Goal: Book appointment/travel/reservation

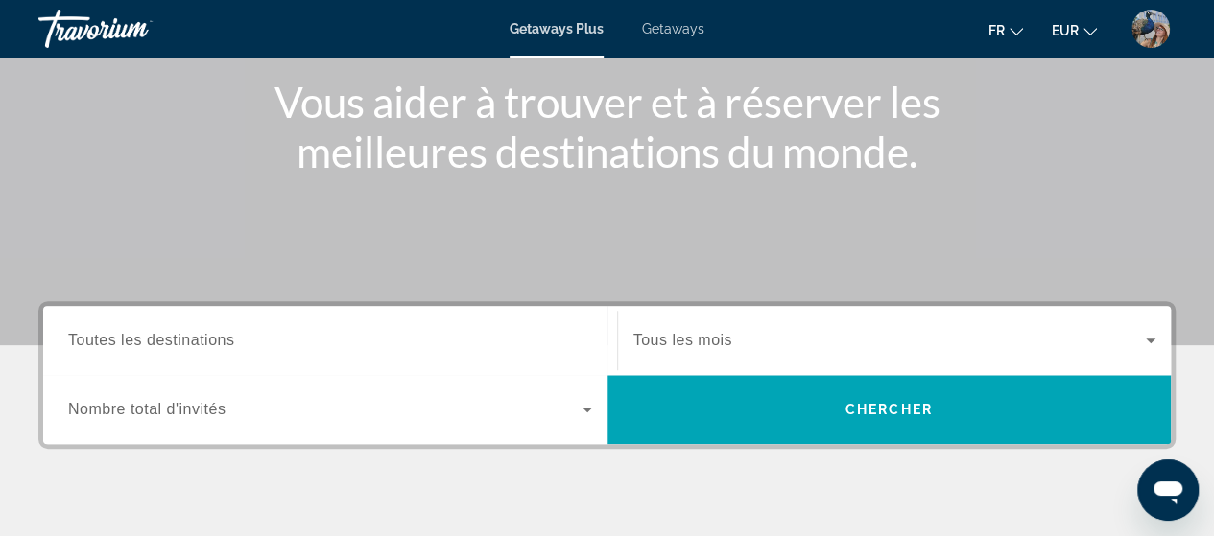
scroll to position [255, 0]
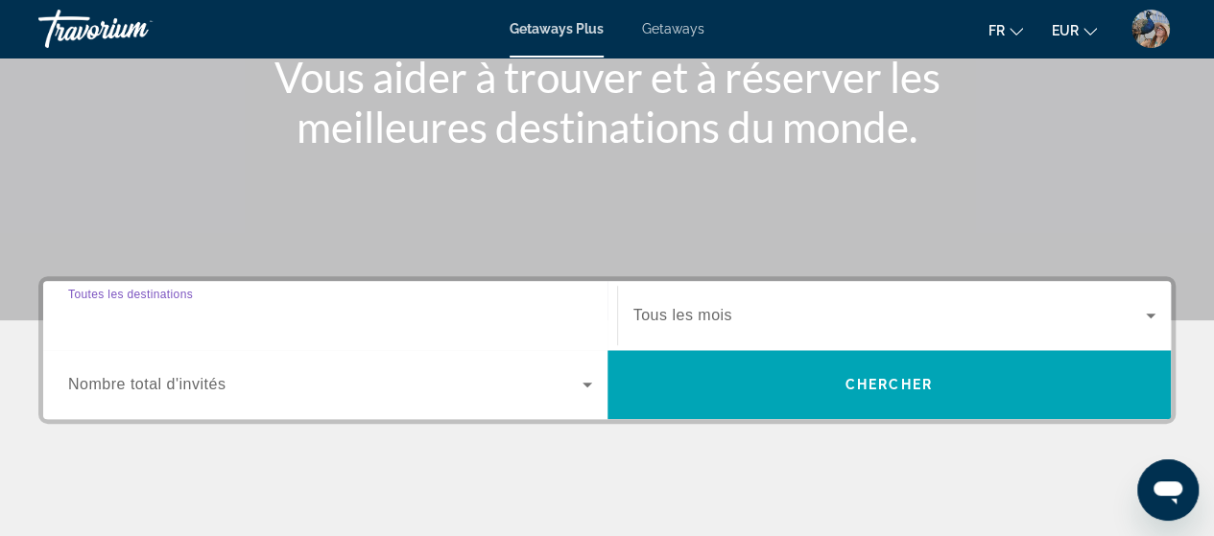
click at [457, 308] on input "Destination Toutes les destinations" at bounding box center [330, 316] width 524 height 23
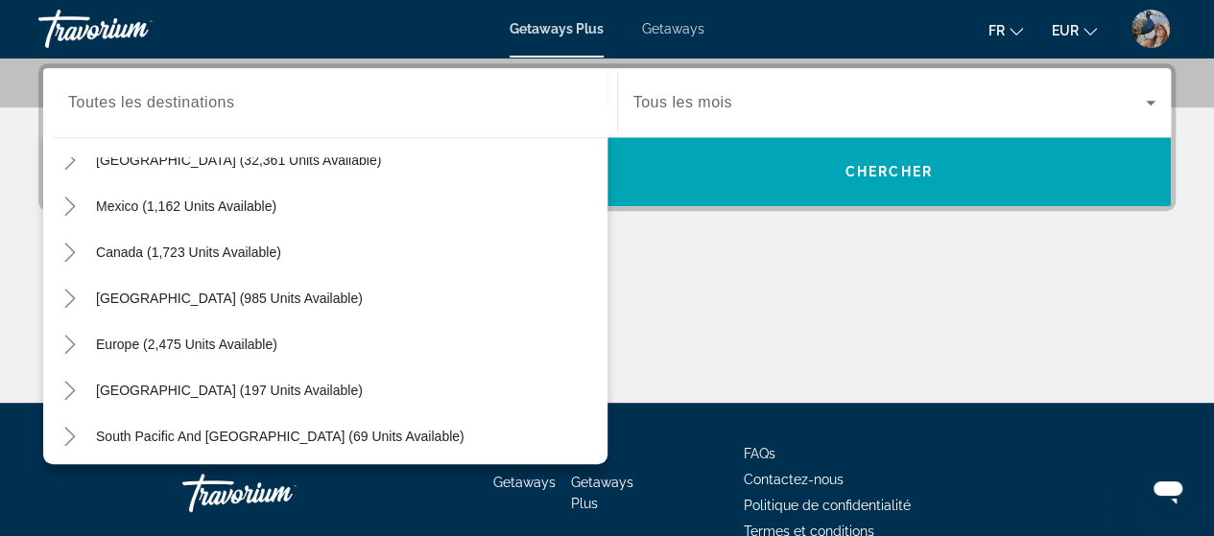
scroll to position [5, 0]
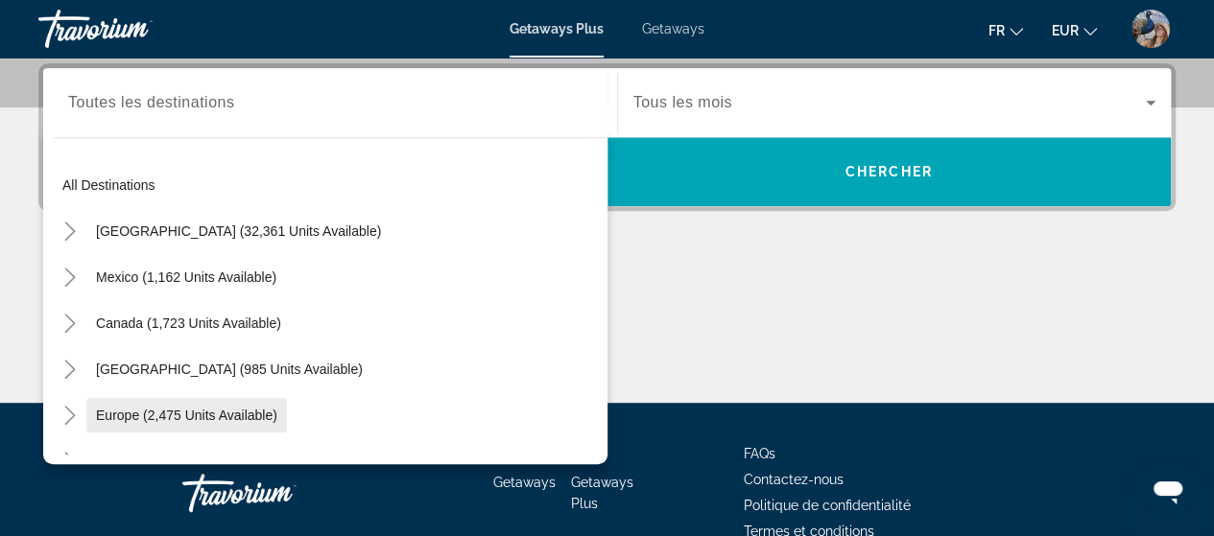
click at [194, 400] on span "Search widget" at bounding box center [186, 415] width 201 height 46
type input "**********"
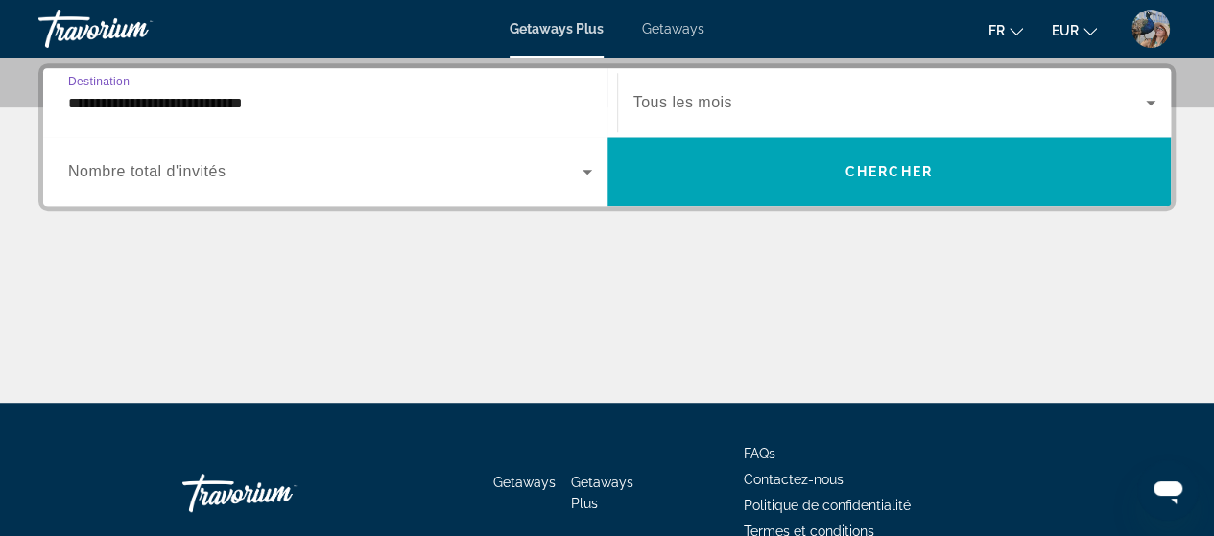
click at [1103, 83] on div "Search widget" at bounding box center [894, 103] width 523 height 54
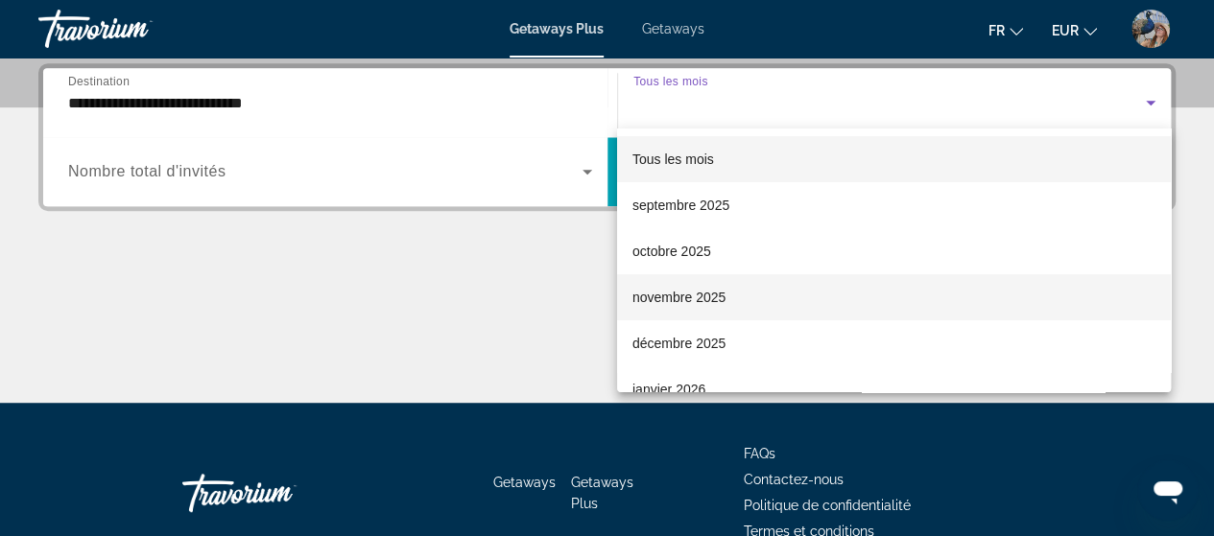
click at [659, 296] on span "novembre 2025" at bounding box center [678, 297] width 93 height 23
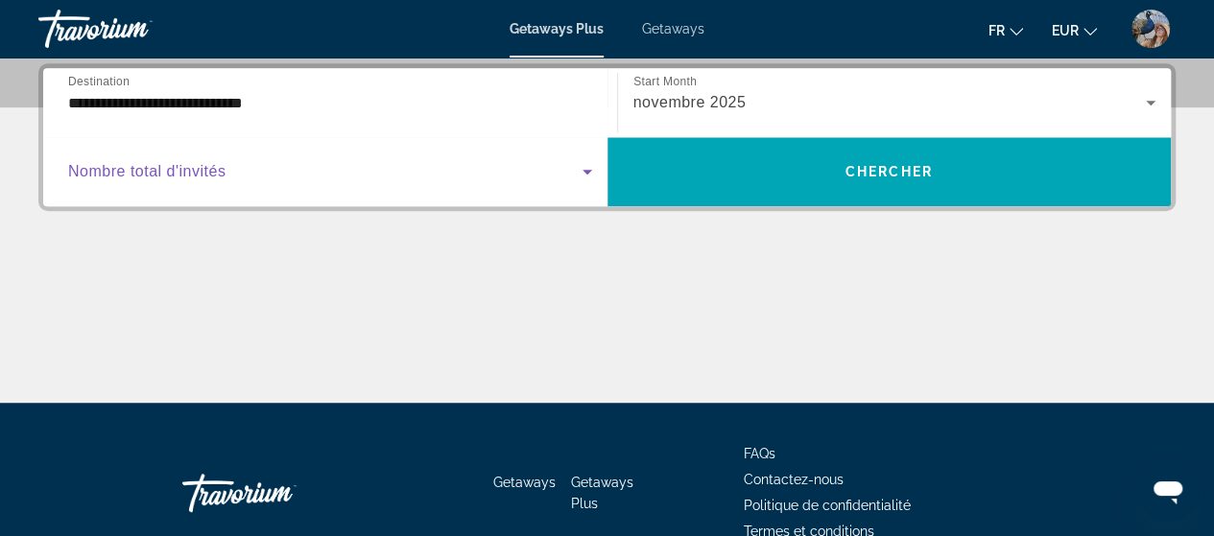
click at [572, 180] on span "Search widget" at bounding box center [325, 171] width 514 height 23
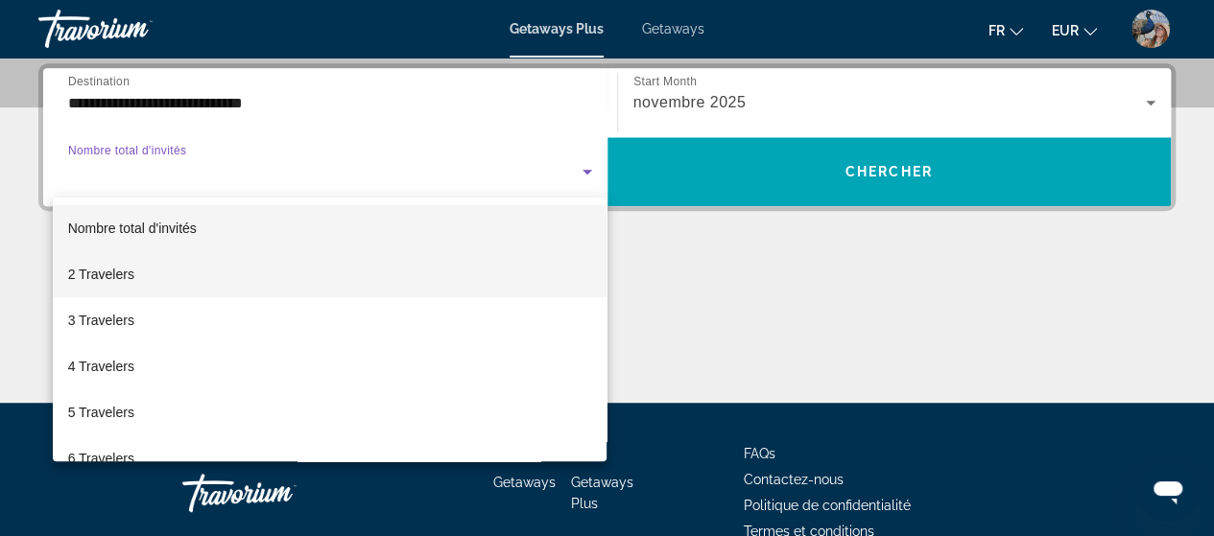
click at [266, 270] on mat-option "2 Travelers" at bounding box center [330, 274] width 555 height 46
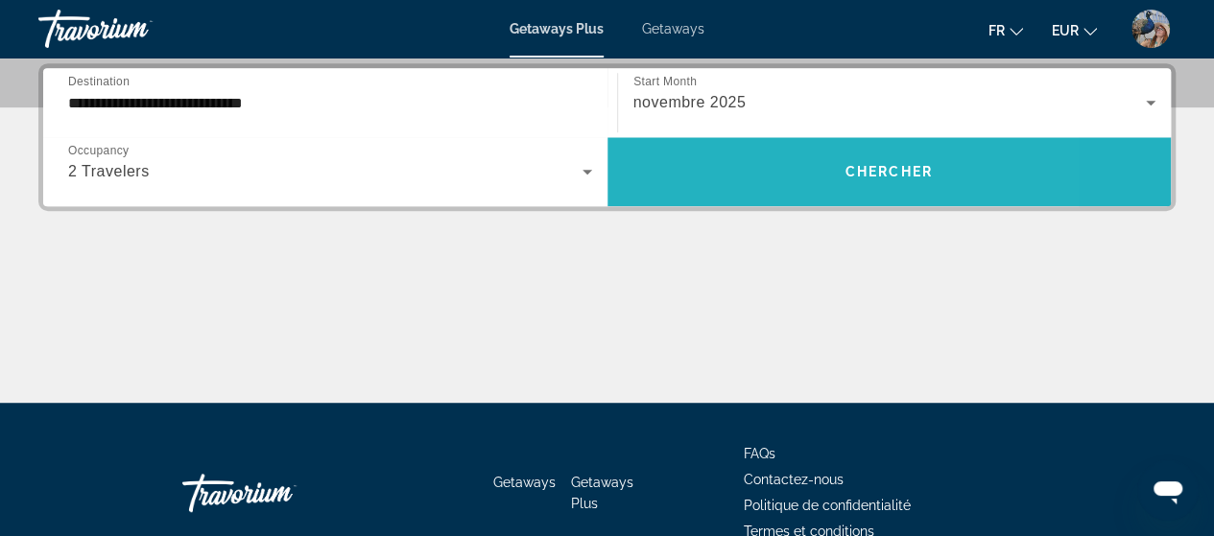
click at [760, 159] on span "Search widget" at bounding box center [889, 172] width 564 height 46
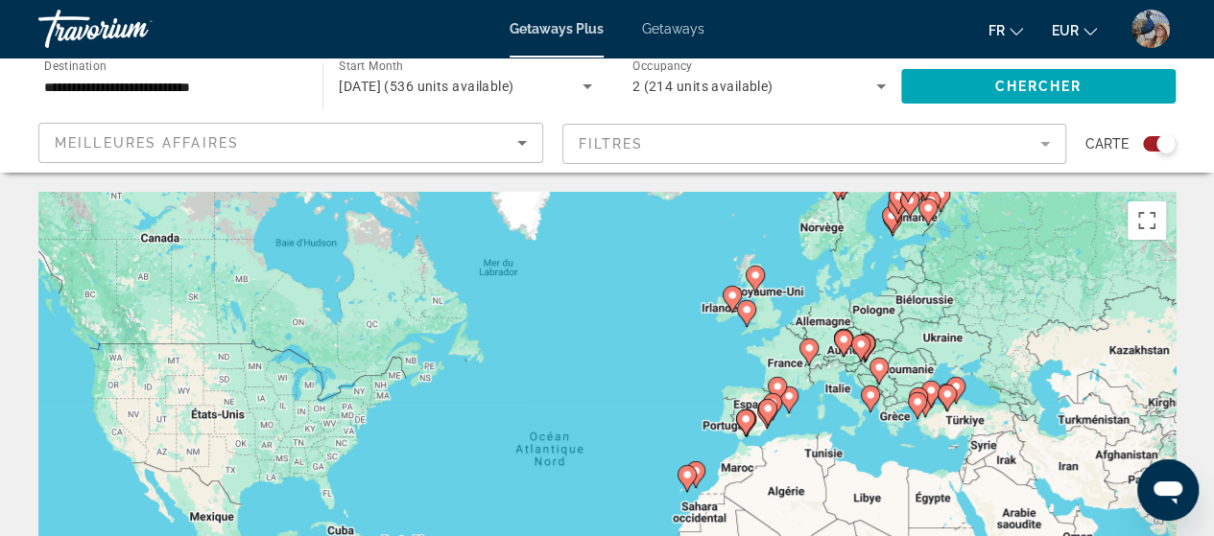
click at [1163, 146] on div "Search widget" at bounding box center [1165, 143] width 19 height 19
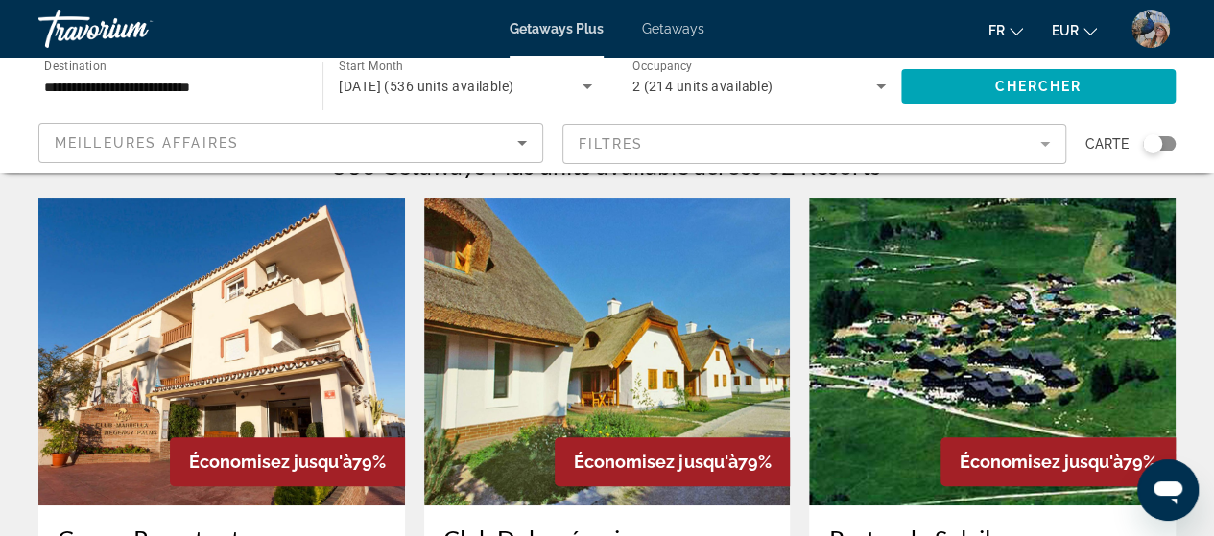
scroll to position [12, 0]
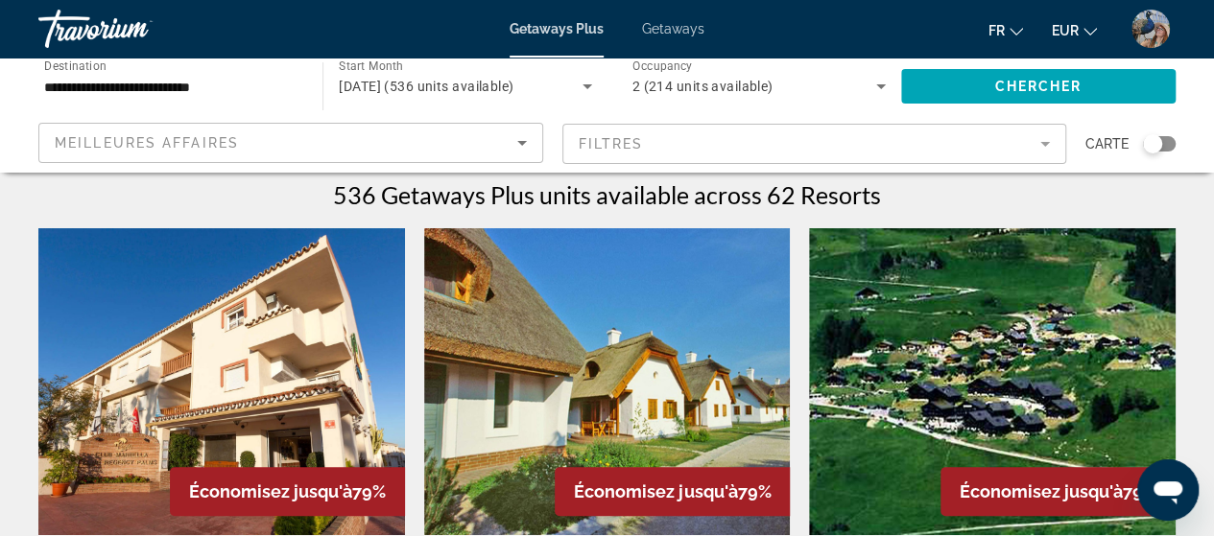
click at [1198, 43] on div "Getaways Plus Getaways fr English Español Français Italiano Português русский E…" at bounding box center [607, 29] width 1214 height 50
click at [517, 142] on icon "Sort by" at bounding box center [521, 142] width 23 height 23
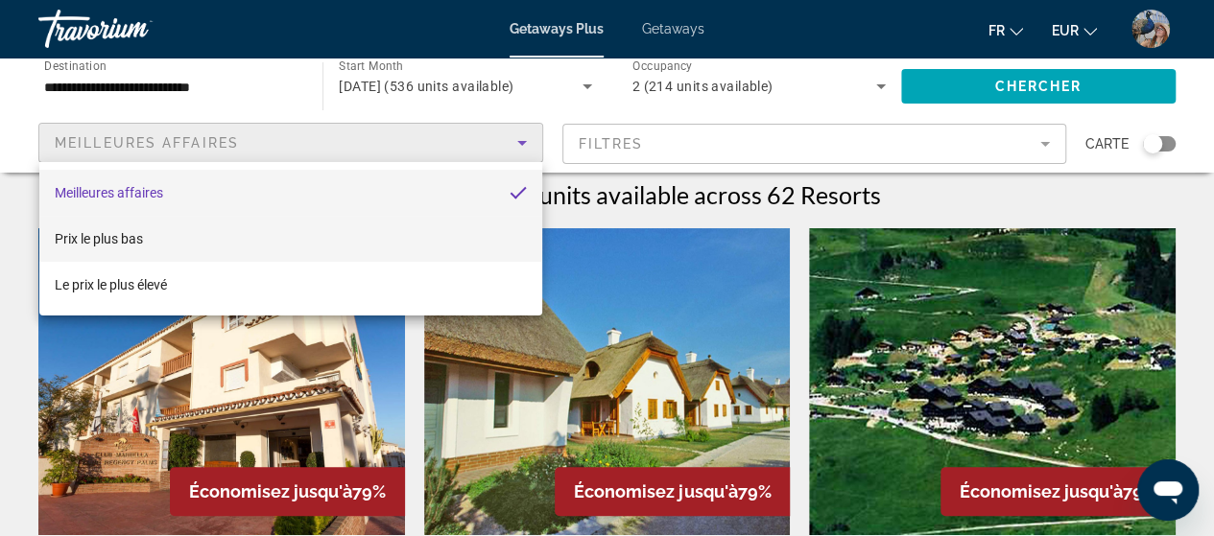
click at [186, 233] on mat-option "Prix ​​le plus bas" at bounding box center [290, 239] width 503 height 46
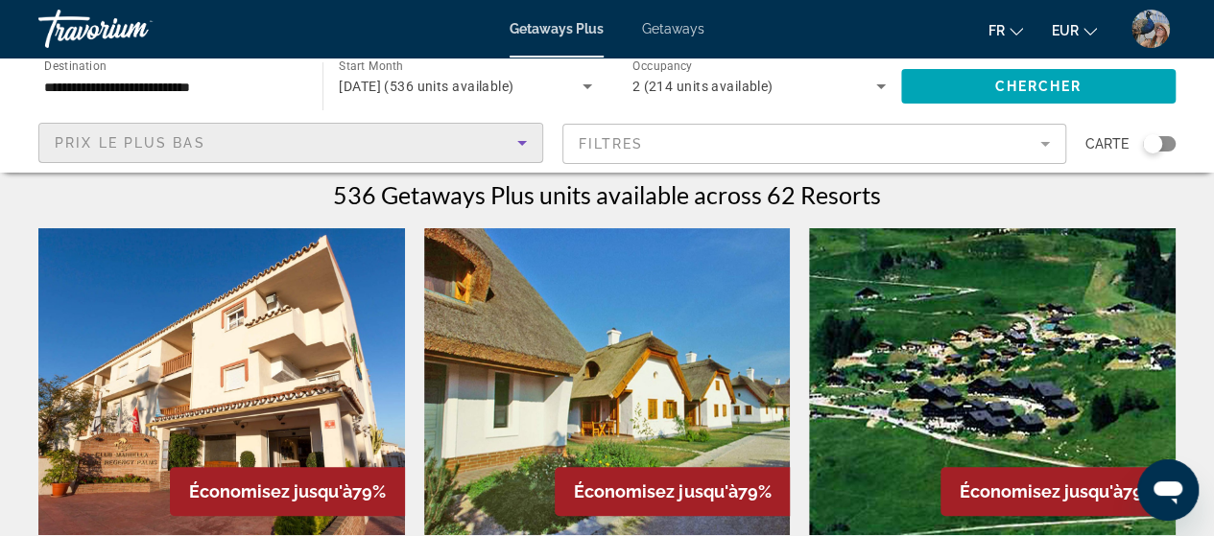
click at [436, 141] on div "Prix ​​le plus bas" at bounding box center [286, 142] width 462 height 23
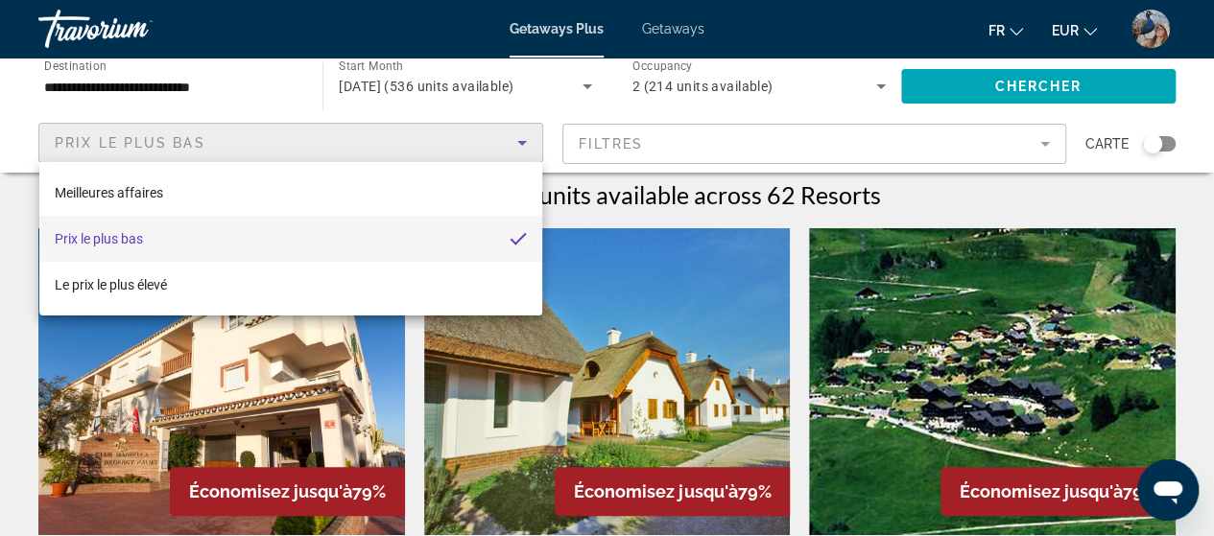
click at [382, 234] on mat-option "Prix ​​le plus bas" at bounding box center [290, 239] width 503 height 46
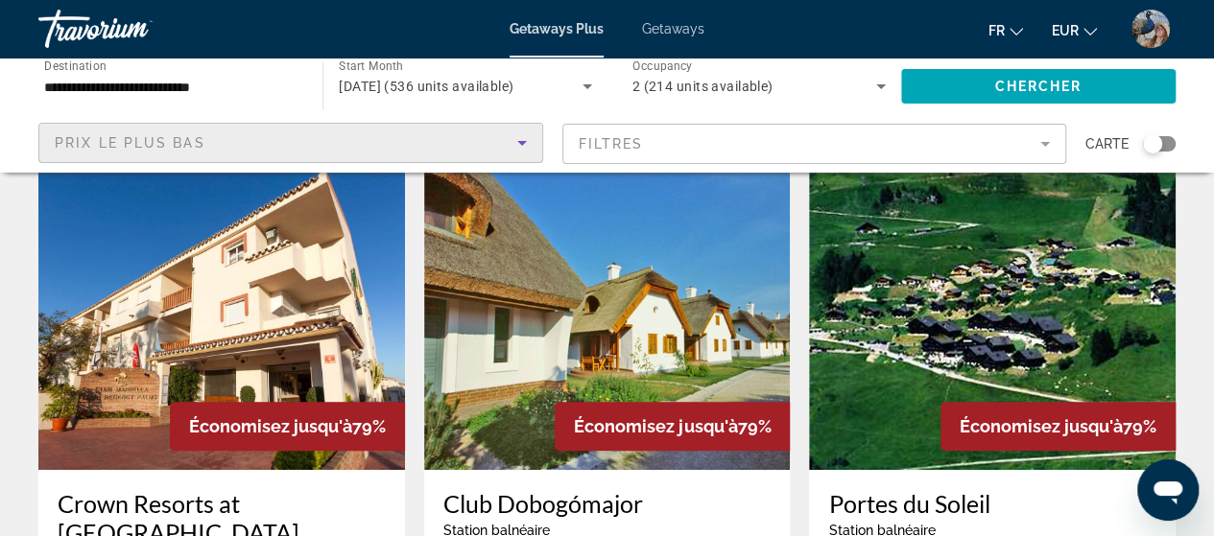
scroll to position [0, 0]
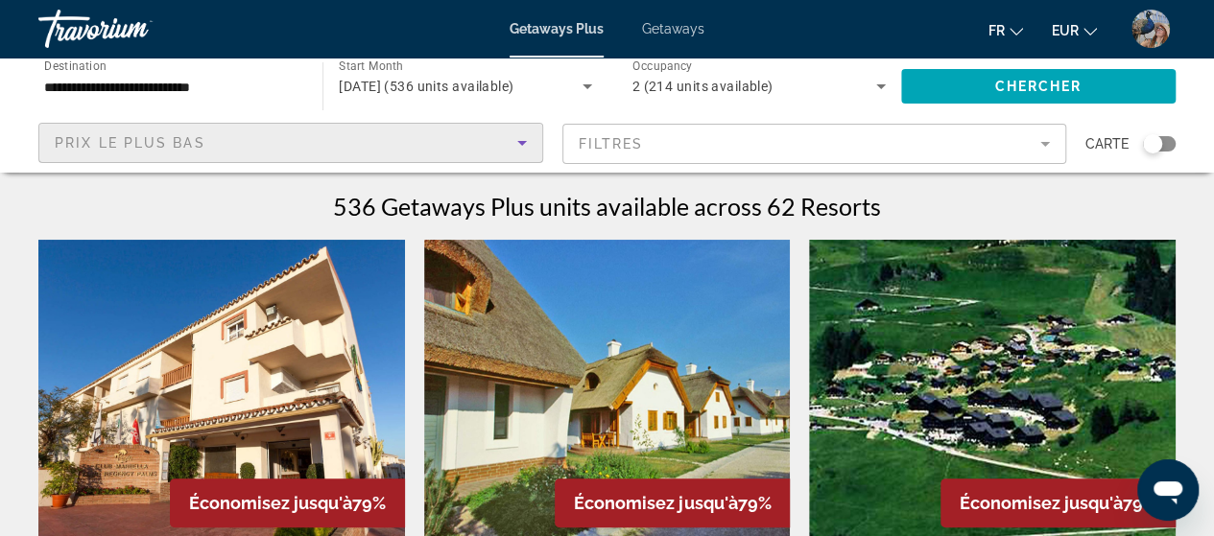
click at [1150, 143] on div "Search widget" at bounding box center [1152, 143] width 19 height 19
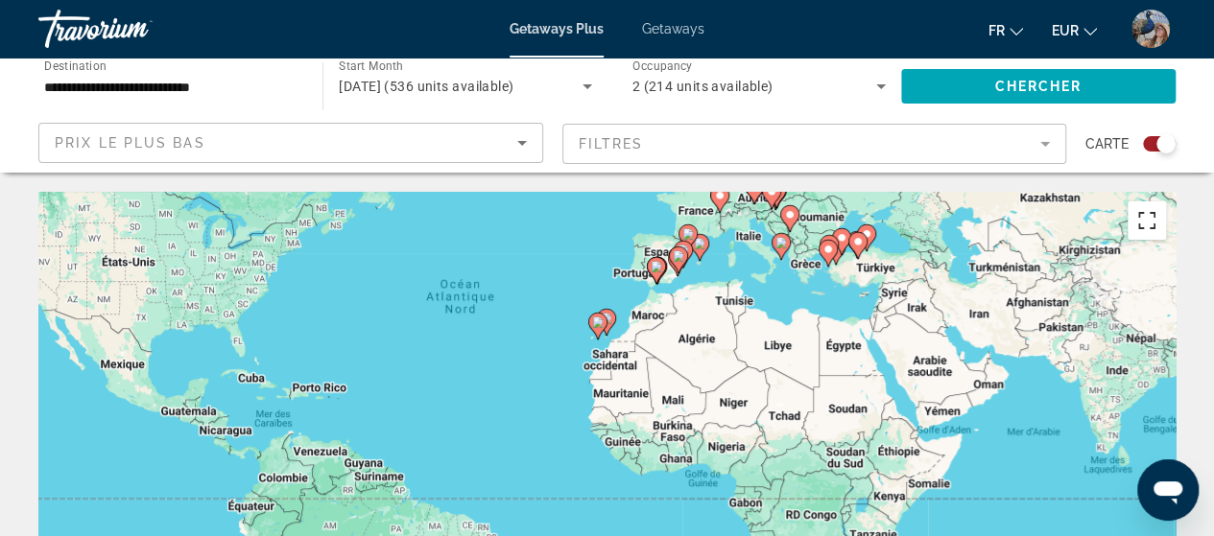
click at [1140, 214] on button "Passer en plein écran" at bounding box center [1146, 221] width 38 height 38
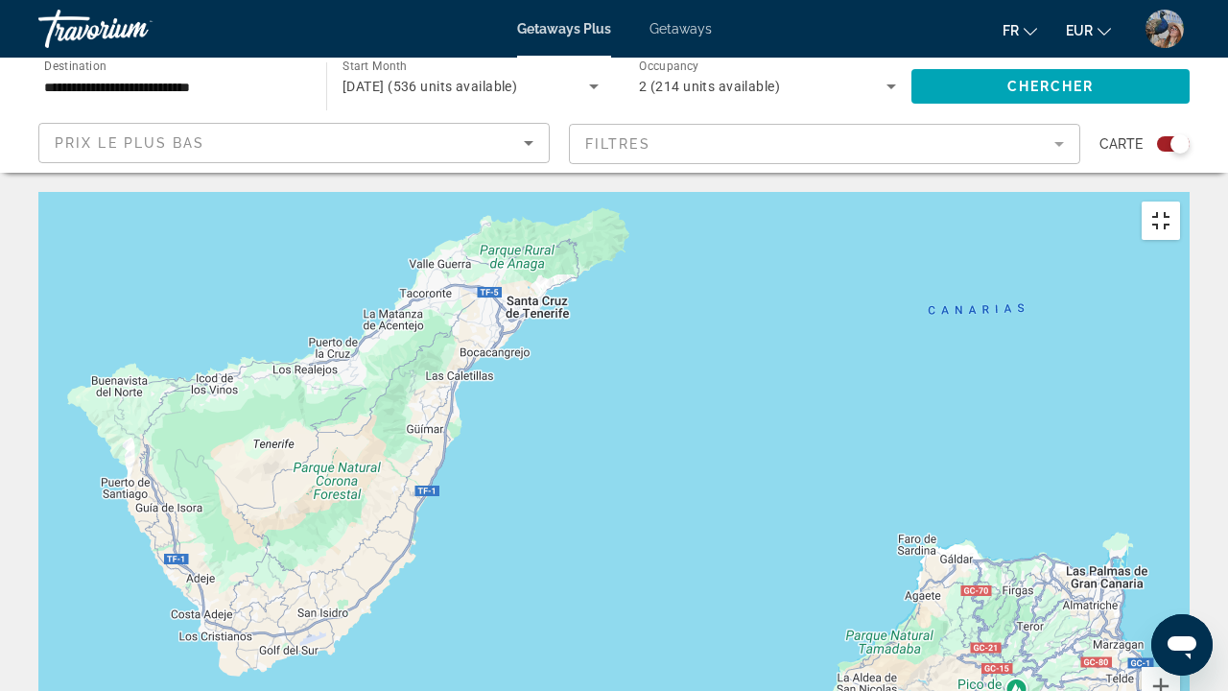
click at [1180, 202] on button "Passer en plein écran" at bounding box center [1161, 221] width 38 height 38
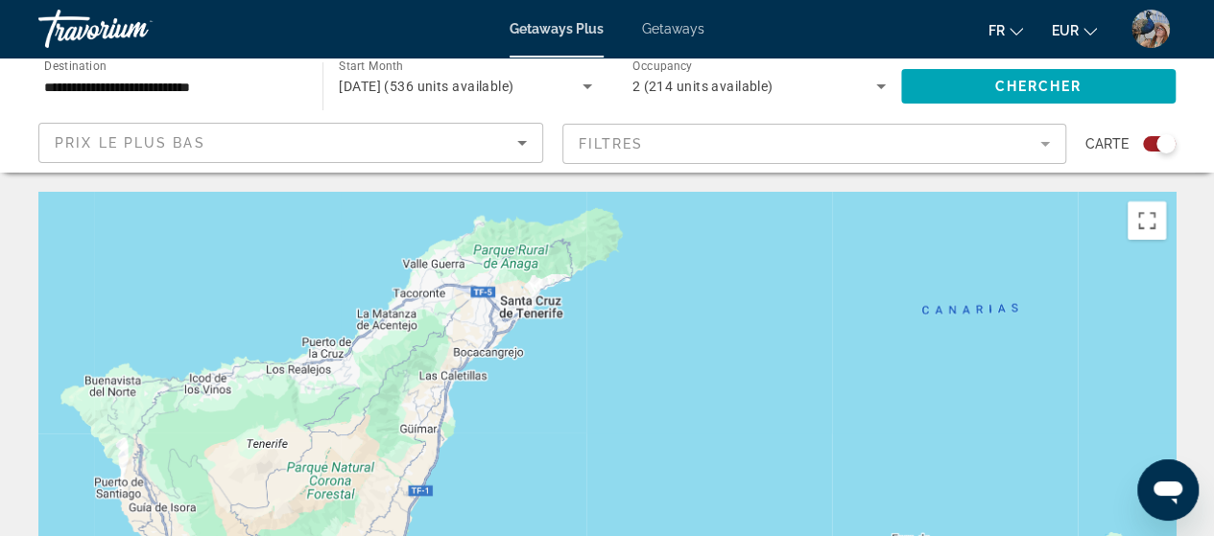
click at [1146, 135] on div "Carte" at bounding box center [1130, 144] width 90 height 42
click at [1157, 146] on div "Search widget" at bounding box center [1165, 143] width 19 height 19
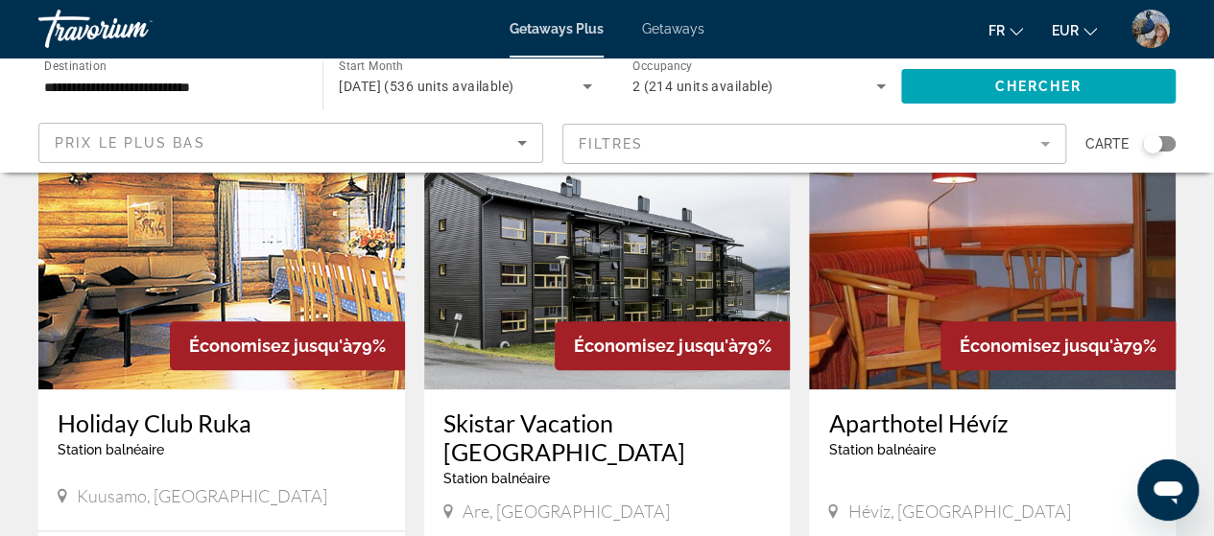
scroll to position [883, 0]
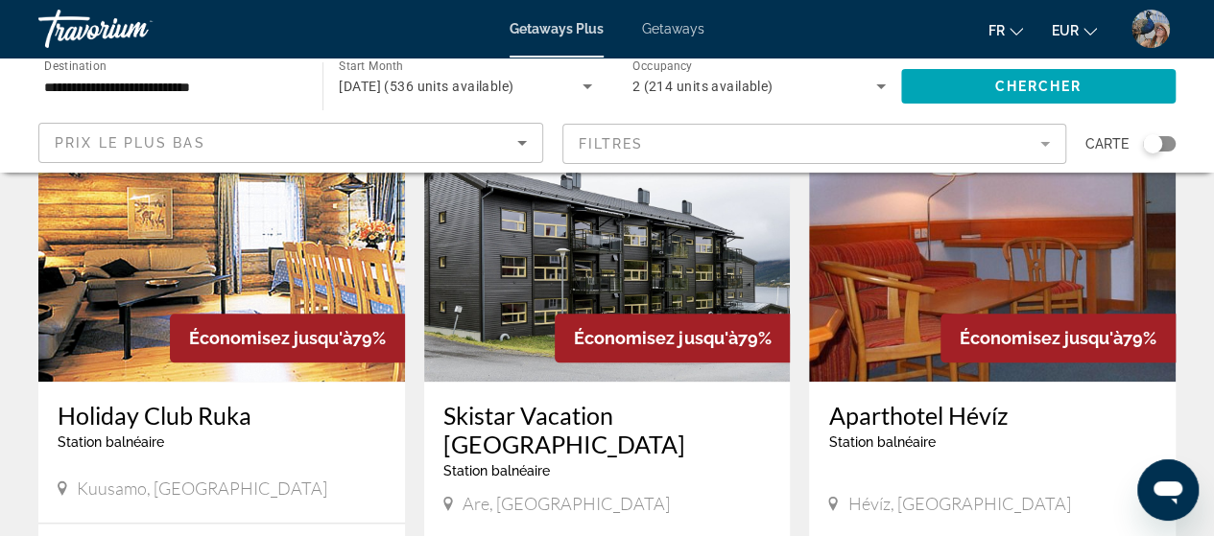
click at [633, 143] on mat-form-field "Filtres" at bounding box center [814, 144] width 505 height 40
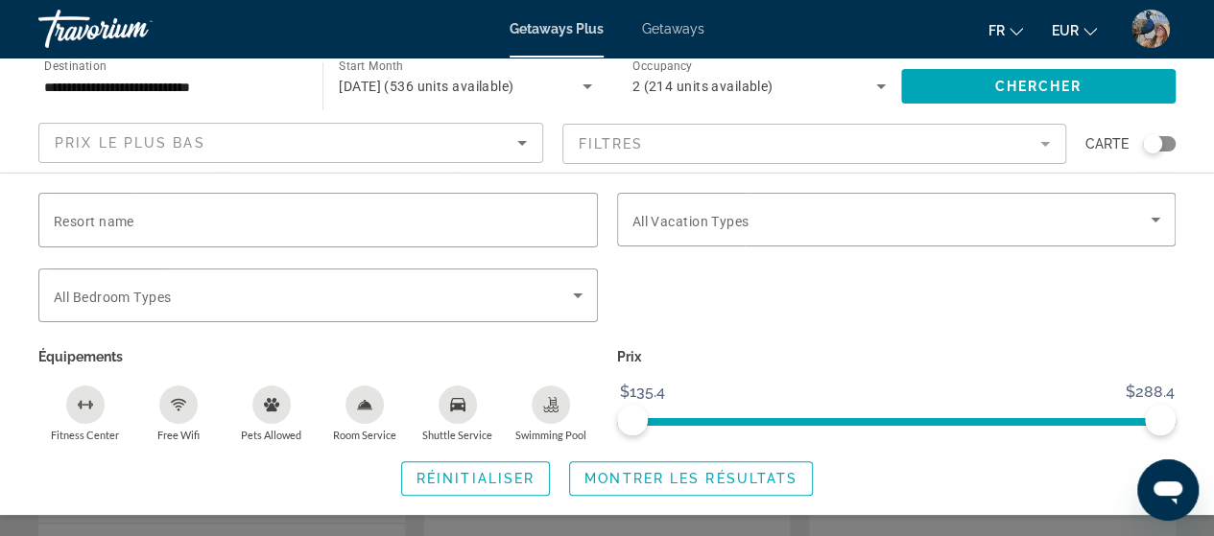
click at [1063, 142] on mat-form-field "Filtres" at bounding box center [814, 144] width 505 height 40
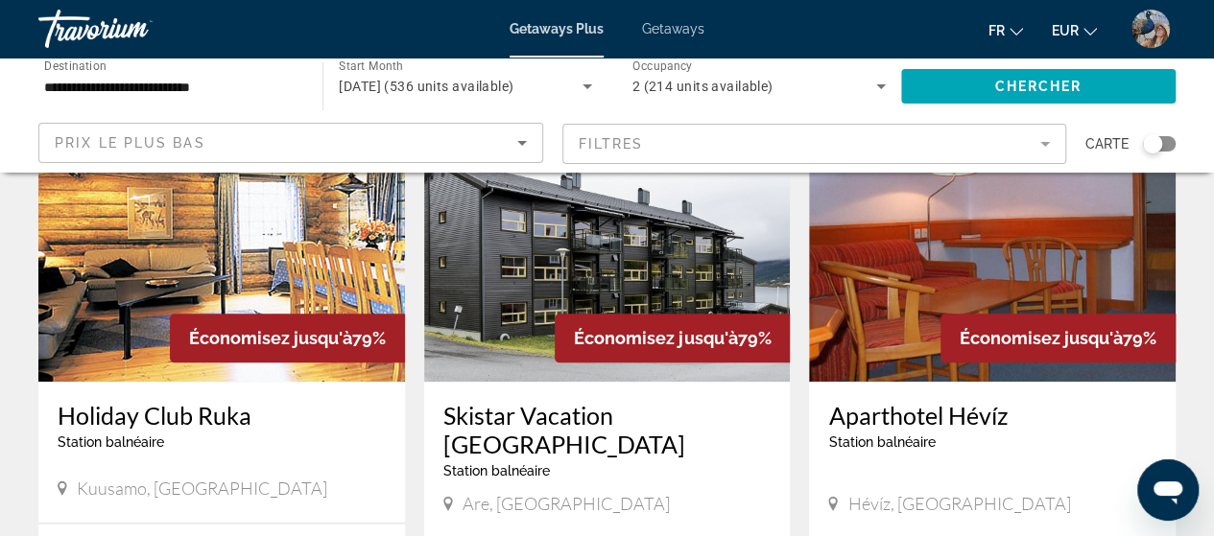
click at [1048, 132] on mat-form-field "Filtres" at bounding box center [814, 144] width 505 height 40
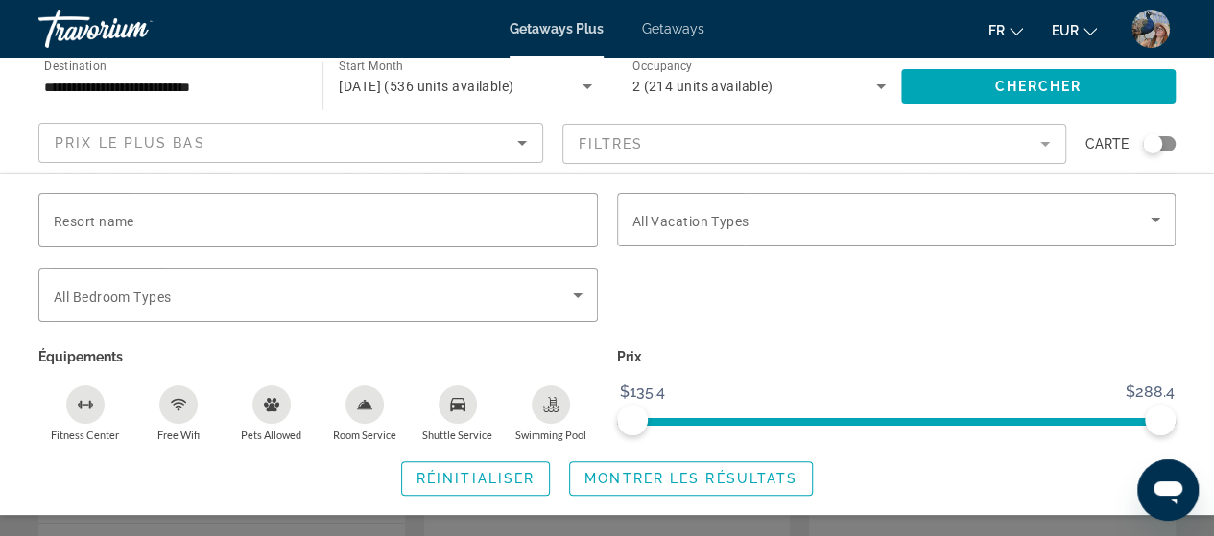
drag, startPoint x: 1048, startPoint y: 132, endPoint x: 1227, endPoint y: -27, distance: 239.9
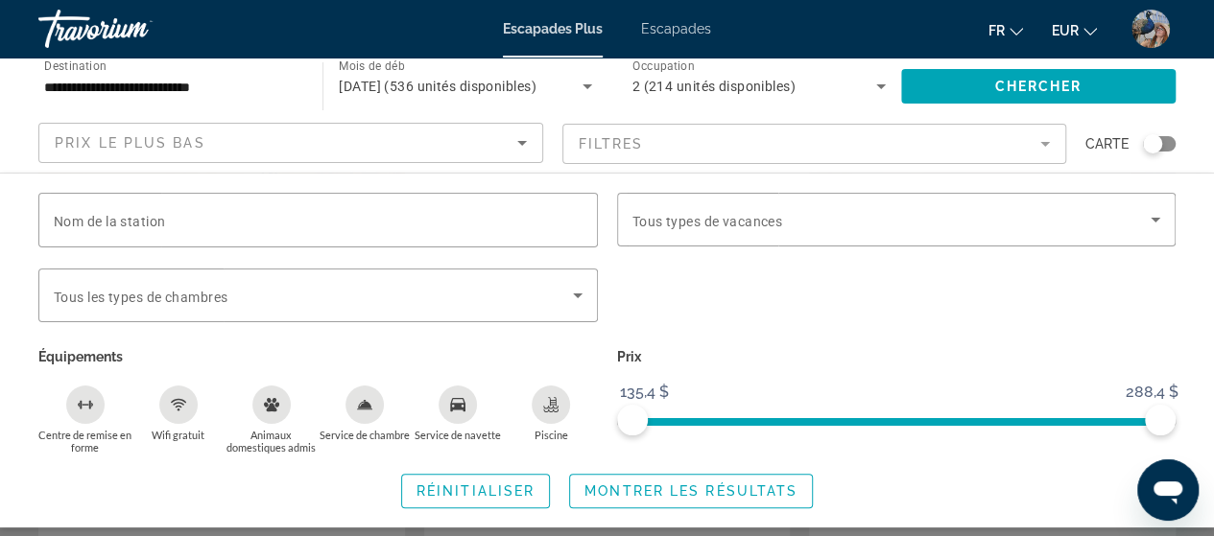
scroll to position [912, 0]
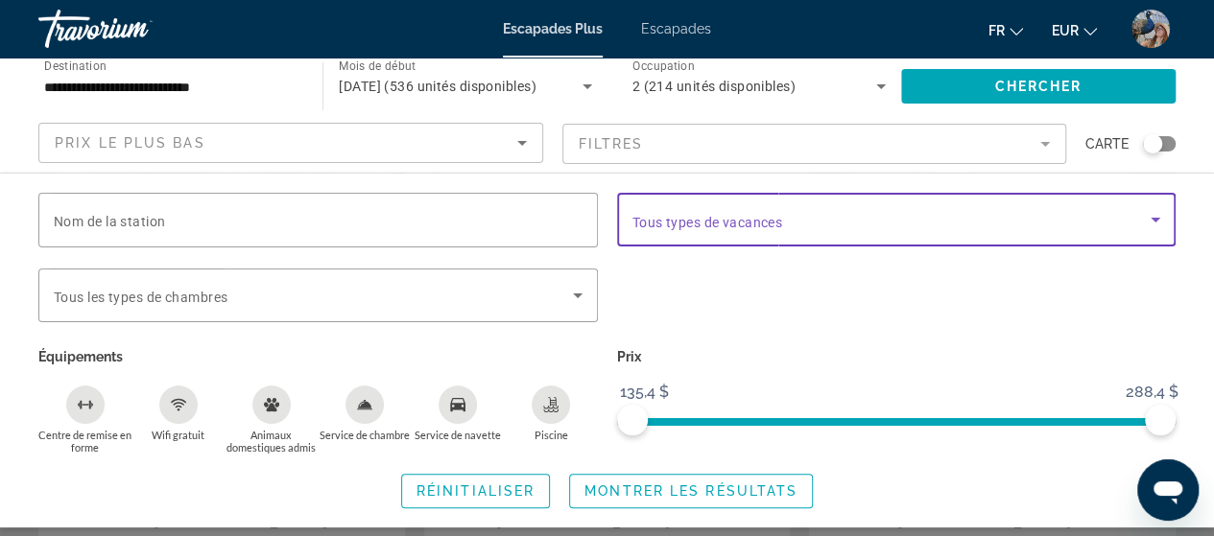
click at [1145, 220] on icon "Widget de recherche" at bounding box center [1155, 219] width 23 height 23
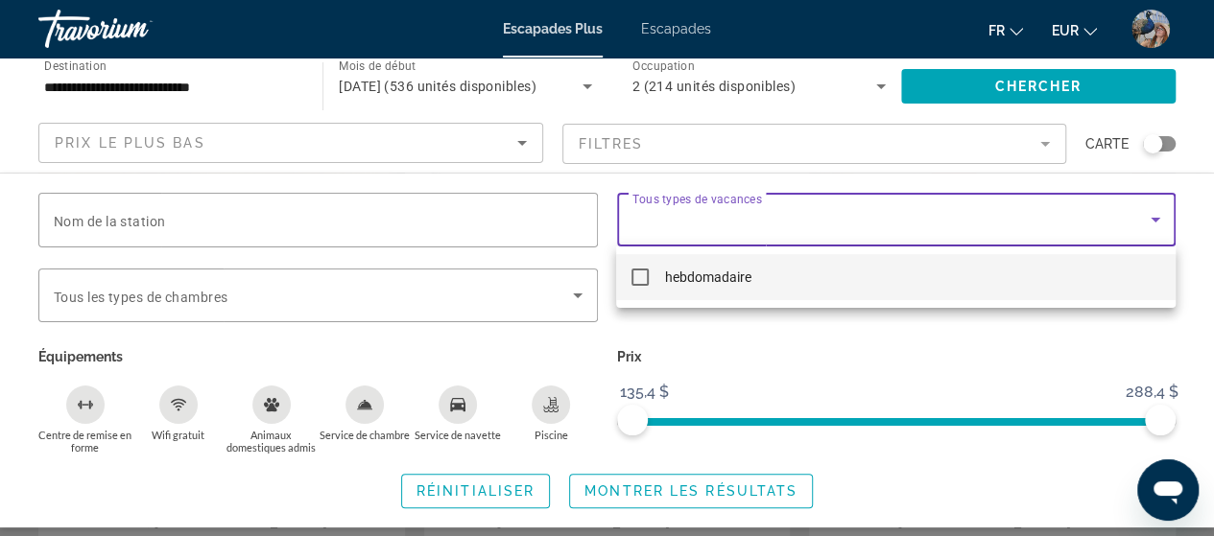
click at [568, 289] on div at bounding box center [607, 268] width 1214 height 536
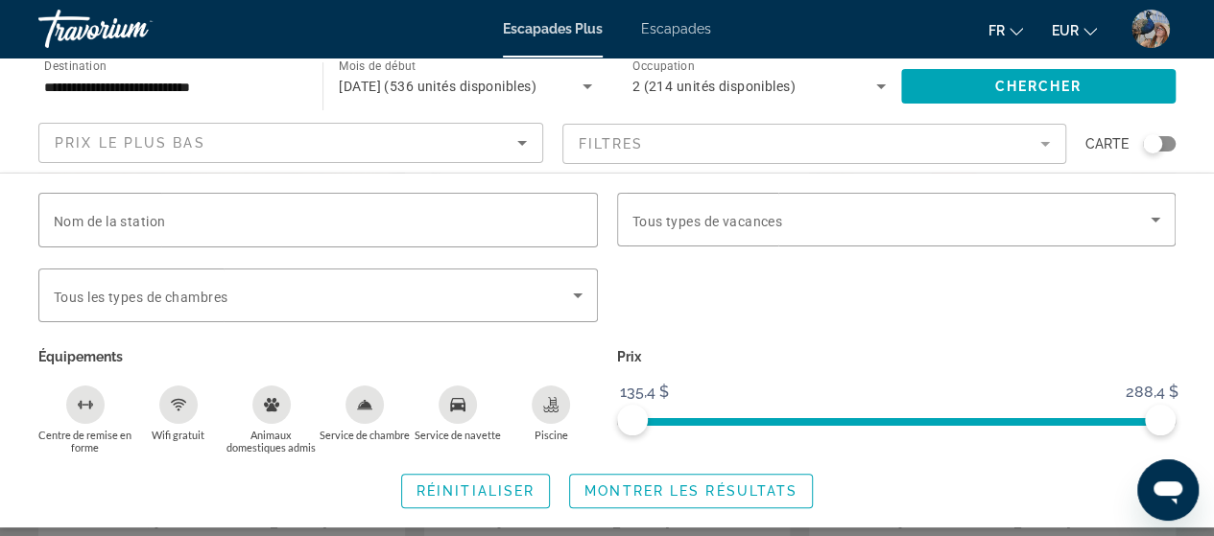
click at [568, 289] on icon "Widget de recherche" at bounding box center [577, 295] width 23 height 23
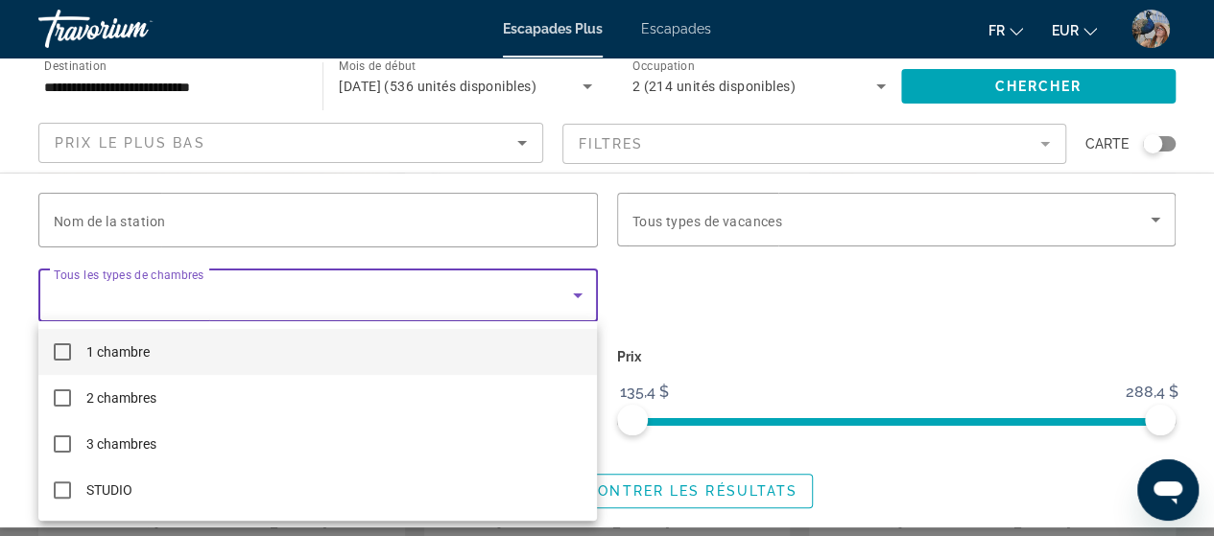
click at [854, 325] on div at bounding box center [607, 268] width 1214 height 536
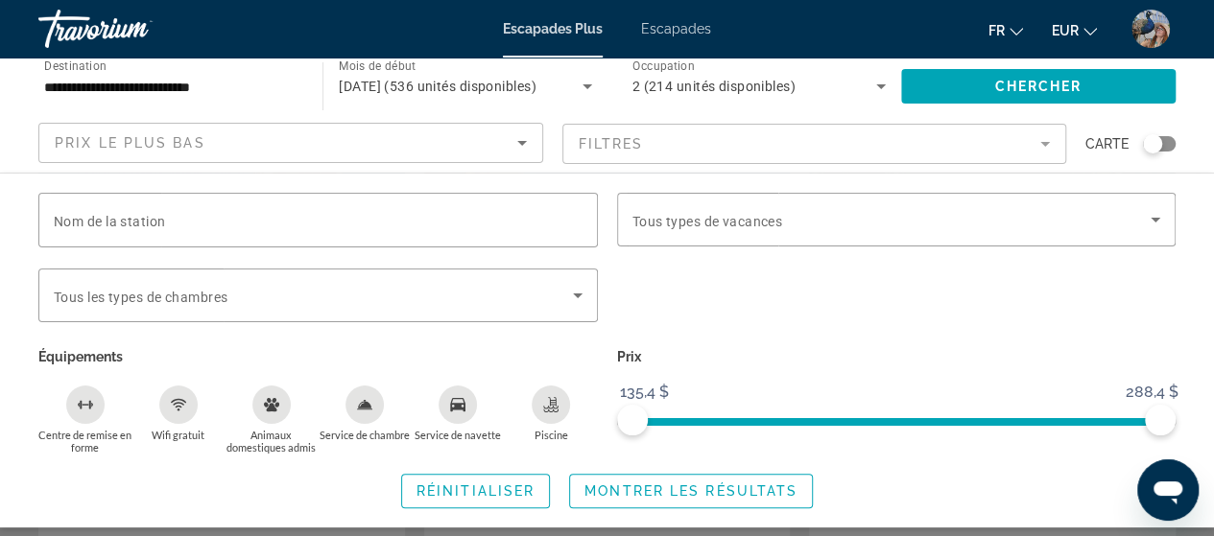
scroll to position [63, 0]
click at [749, 492] on font "Montrer les résultats" at bounding box center [690, 491] width 213 height 15
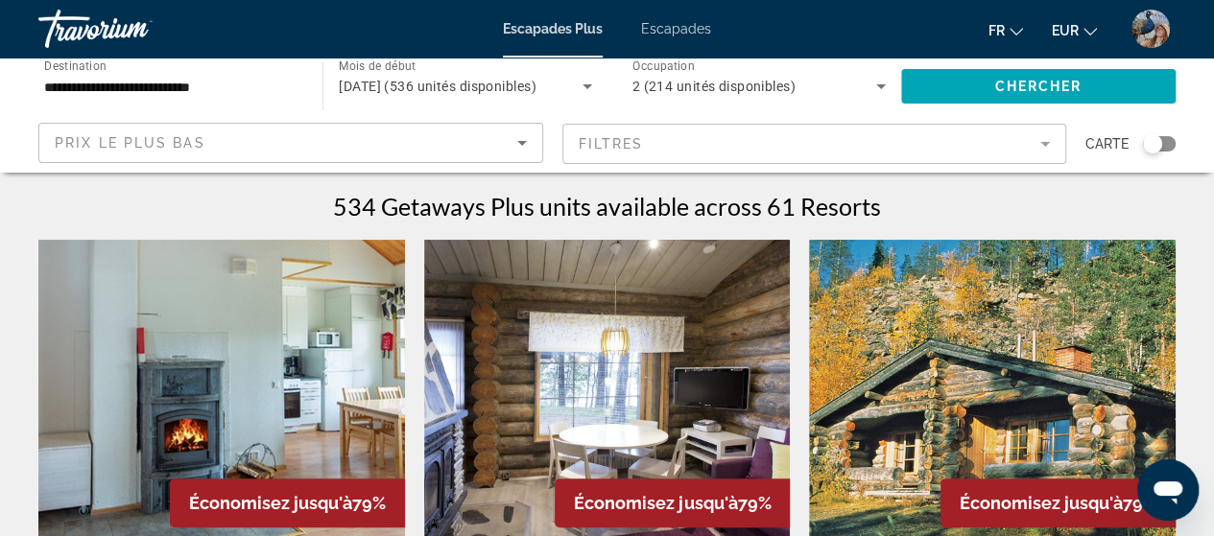
click at [668, 24] on font "Escapades" at bounding box center [676, 28] width 70 height 15
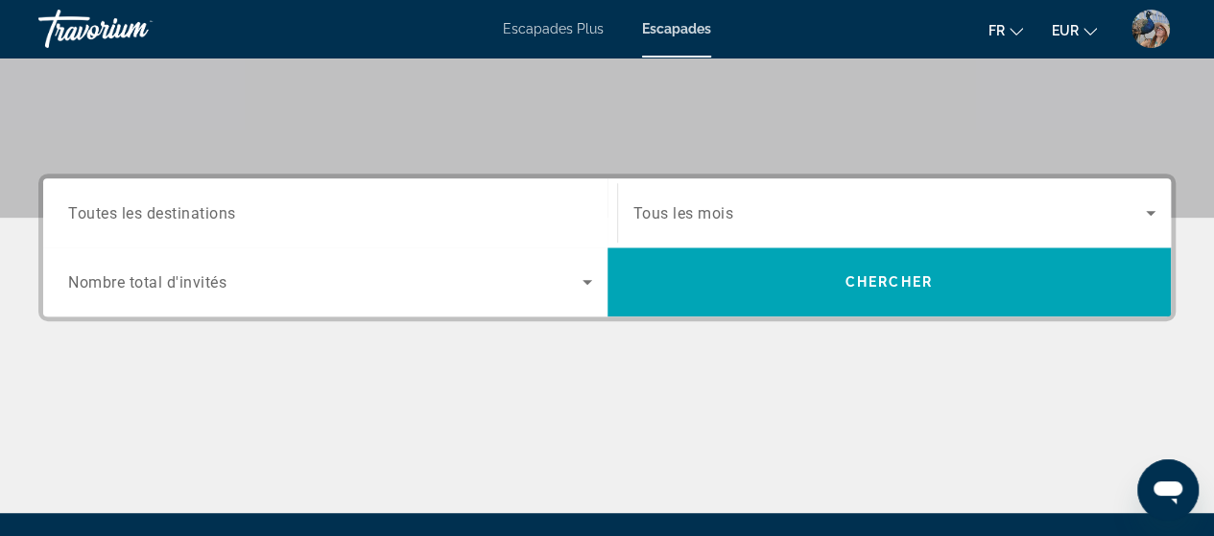
scroll to position [382, 0]
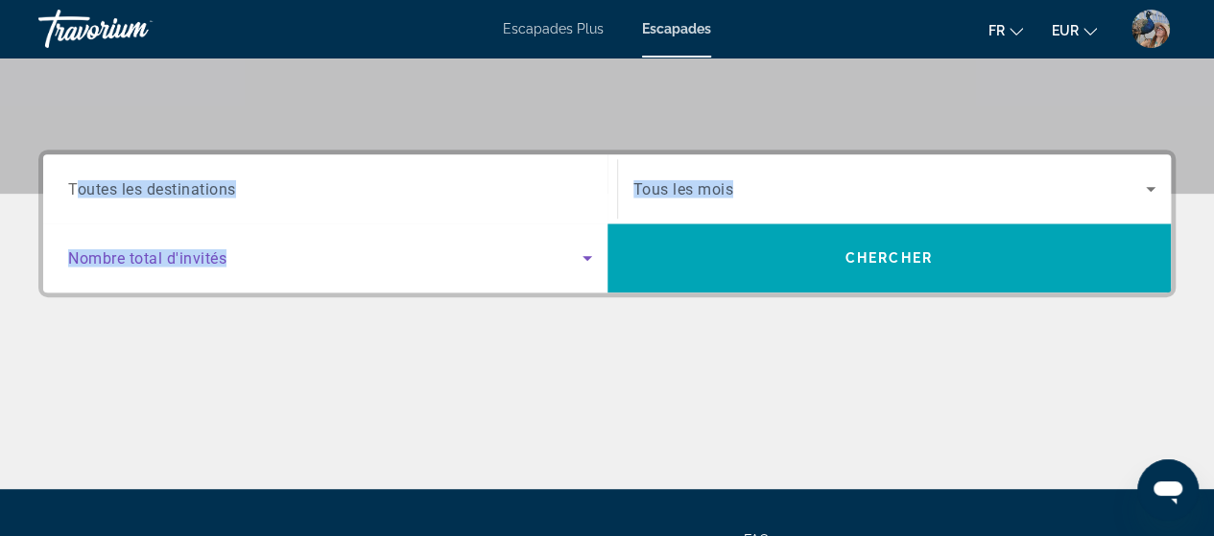
drag, startPoint x: 230, startPoint y: 263, endPoint x: 72, endPoint y: 184, distance: 176.8
click at [72, 184] on div "Destination Toutes les destinations Start Month Tous les mois Occupancy Nombre …" at bounding box center [606, 223] width 1127 height 138
click at [72, 184] on span "Toutes les destinations" at bounding box center [152, 188] width 168 height 18
click at [72, 184] on input "Destination Toutes les destinations" at bounding box center [330, 189] width 524 height 23
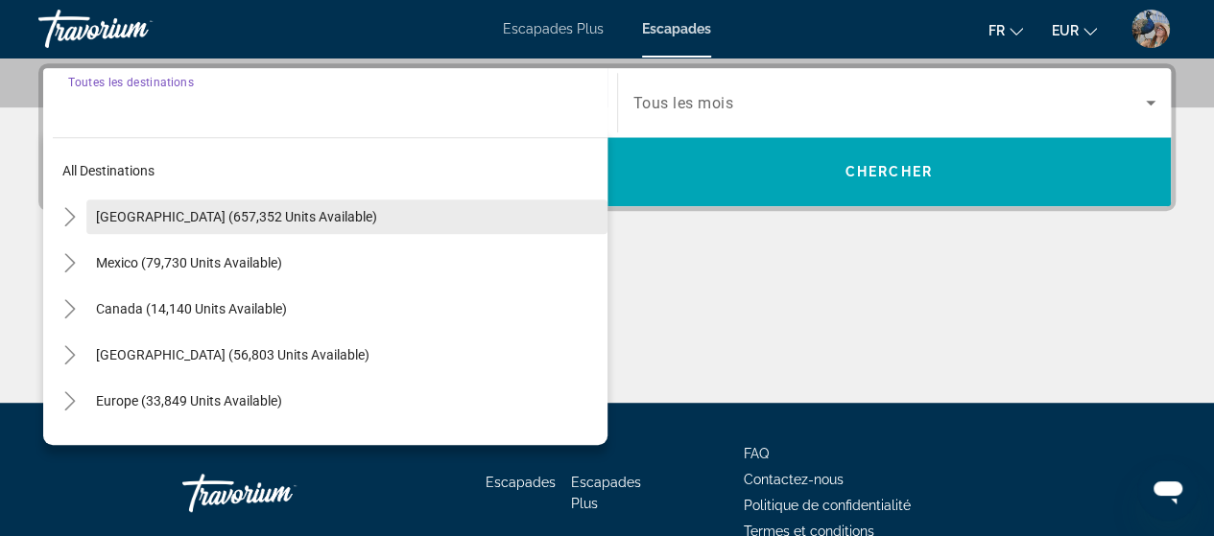
scroll to position [468, 0]
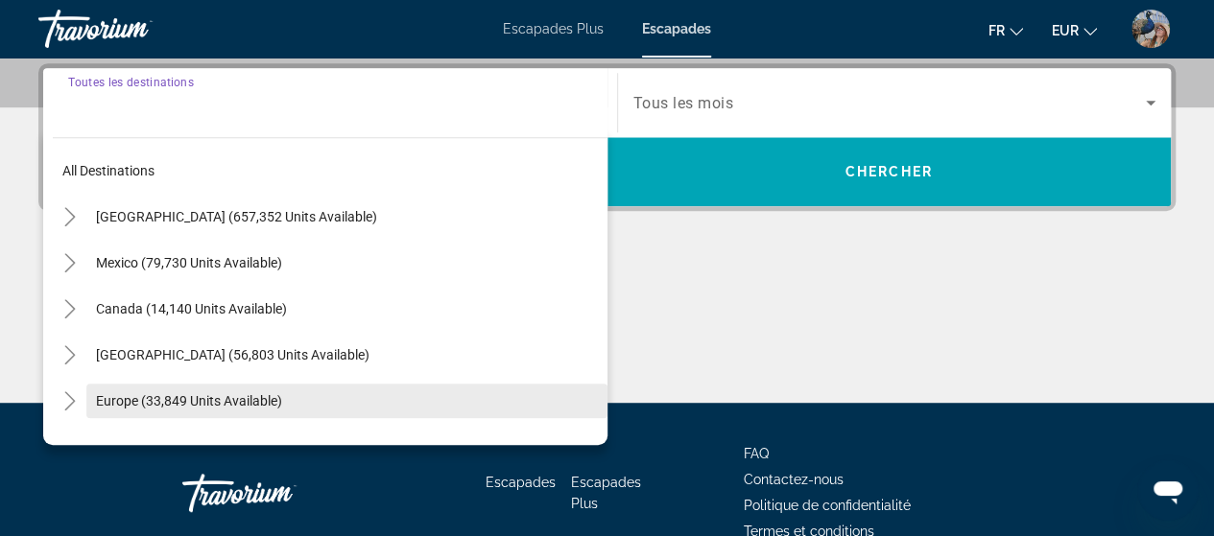
click at [198, 393] on span "Europe (33,849 units available)" at bounding box center [189, 400] width 186 height 15
type input "**********"
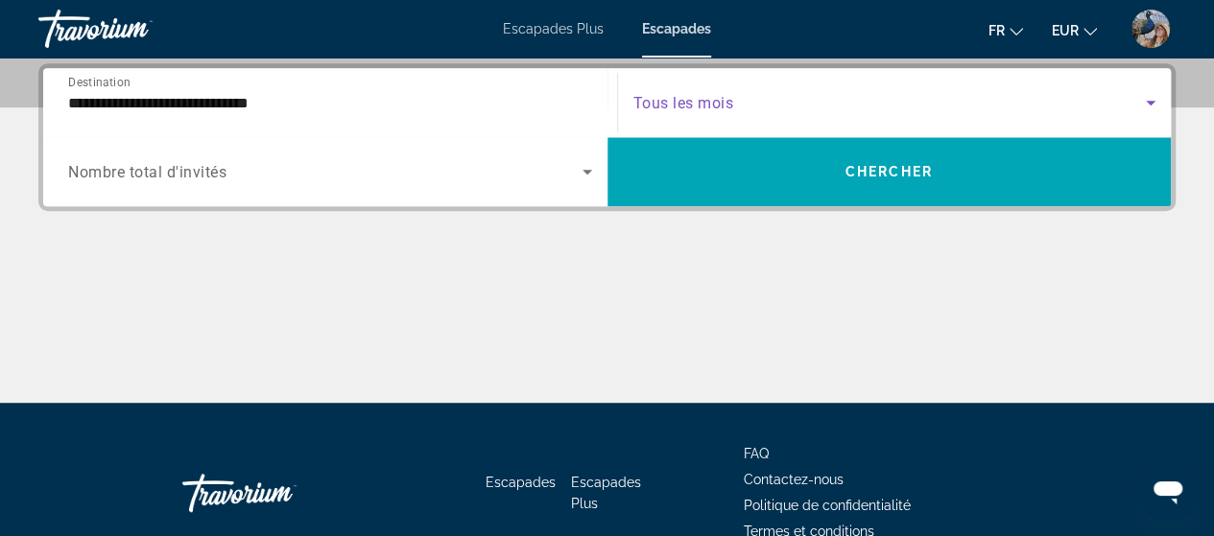
click at [762, 98] on span "Search widget" at bounding box center [889, 102] width 513 height 23
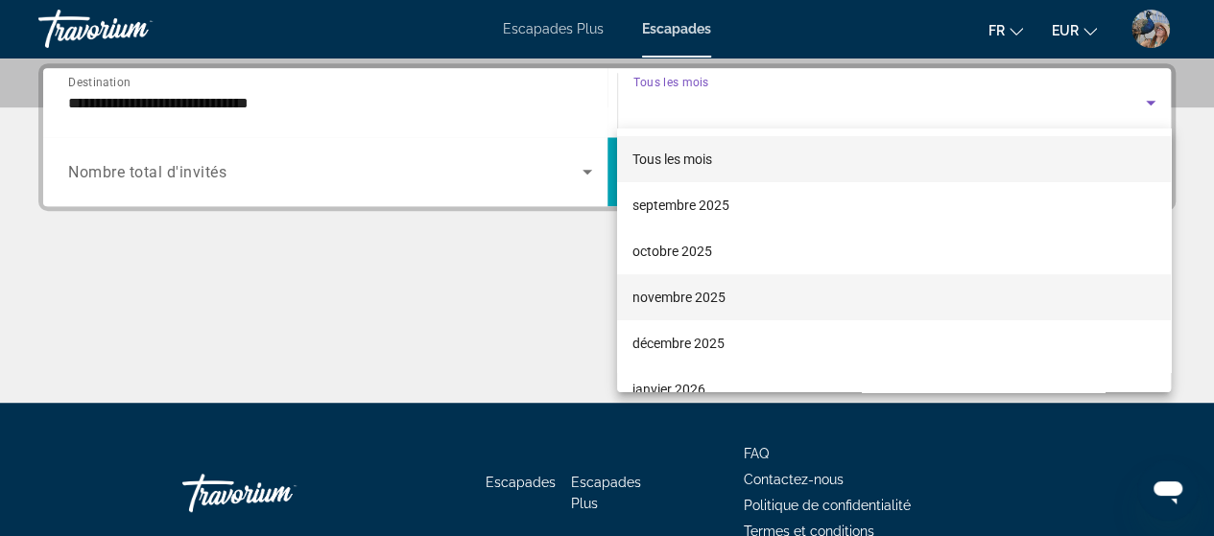
click at [697, 293] on font "novembre 2025" at bounding box center [678, 297] width 93 height 15
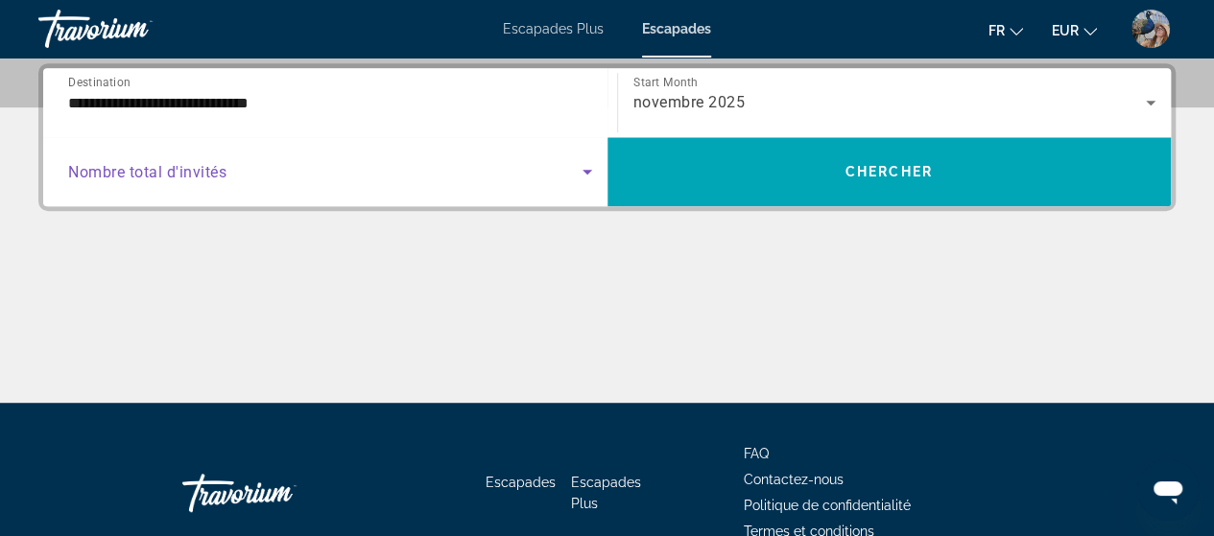
click at [581, 166] on icon "Search widget" at bounding box center [587, 171] width 23 height 23
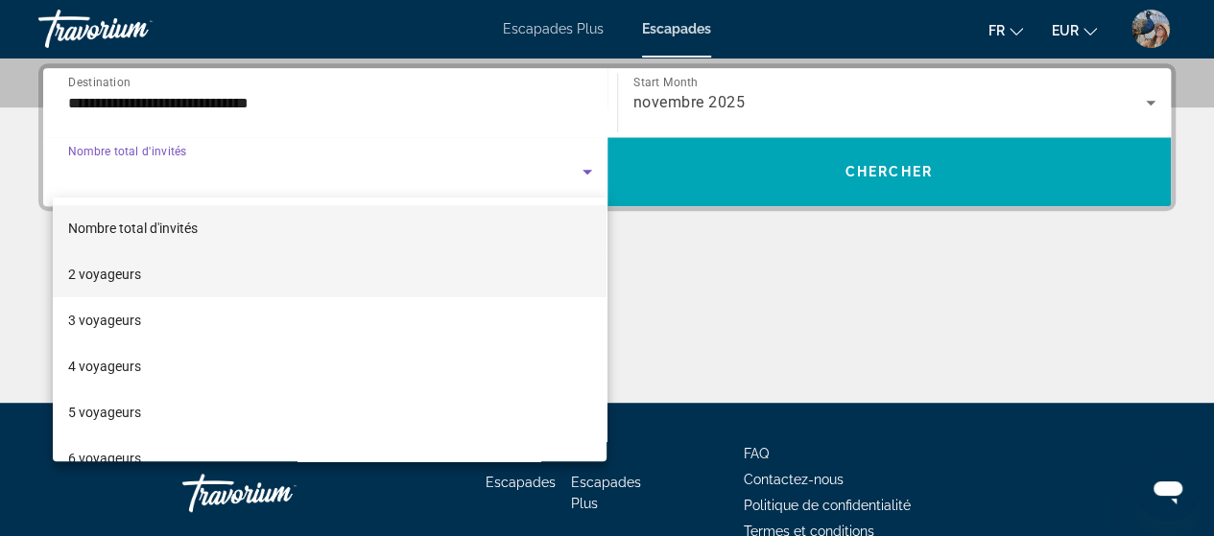
click at [518, 273] on mat-option "2 voyageurs" at bounding box center [330, 274] width 555 height 46
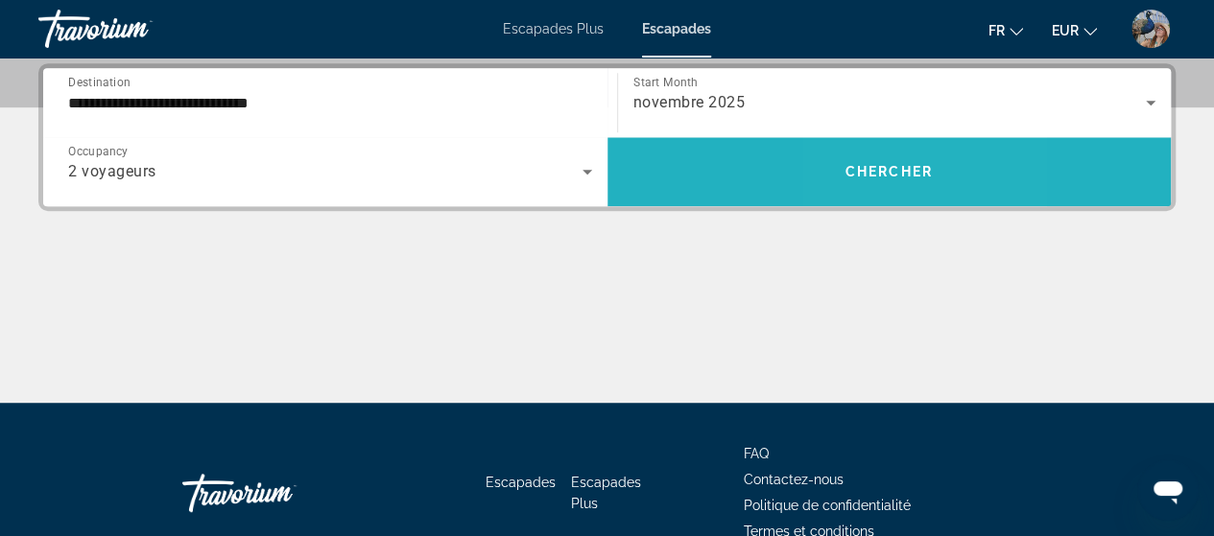
click at [866, 168] on span "Chercher" at bounding box center [888, 171] width 87 height 15
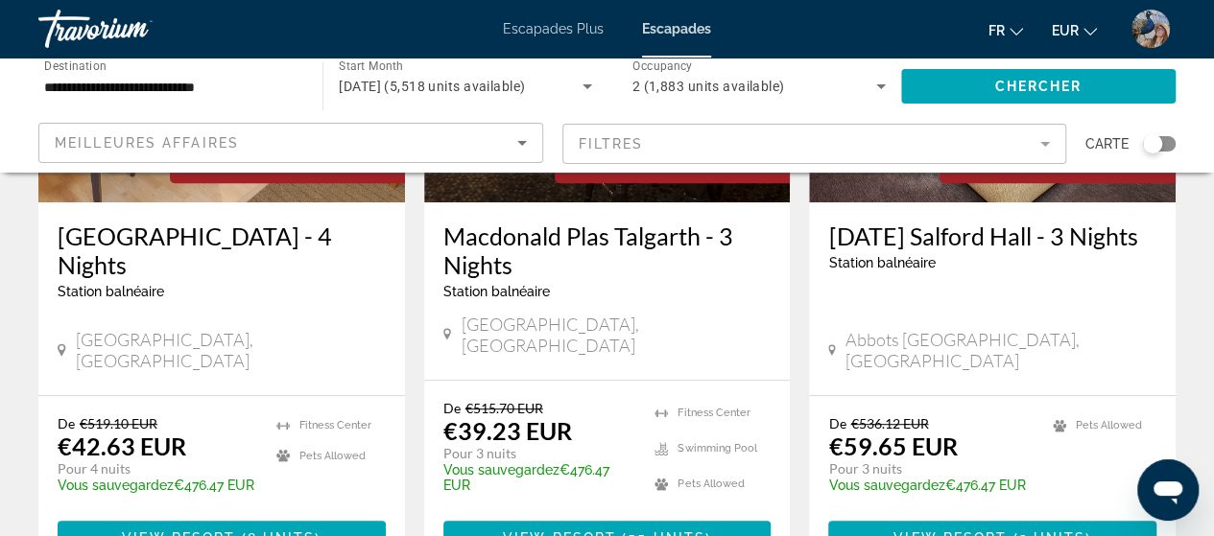
scroll to position [365, 0]
